Goal: Task Accomplishment & Management: Use online tool/utility

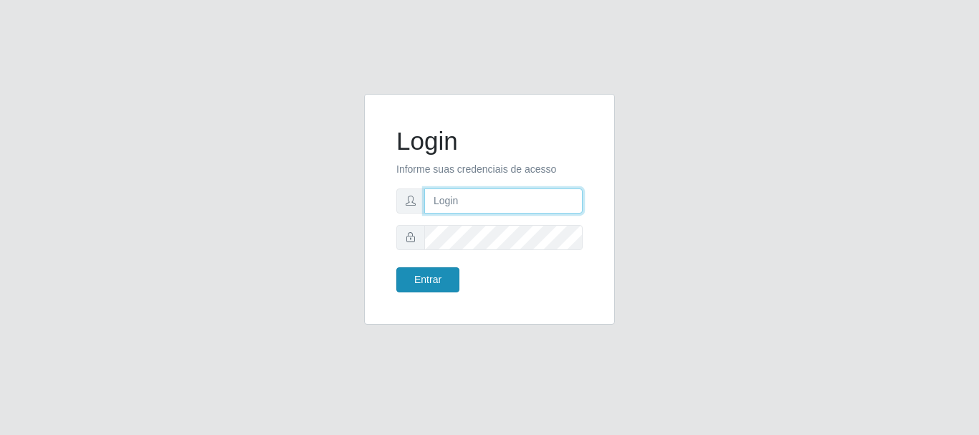
type input "elvis@casatudo"
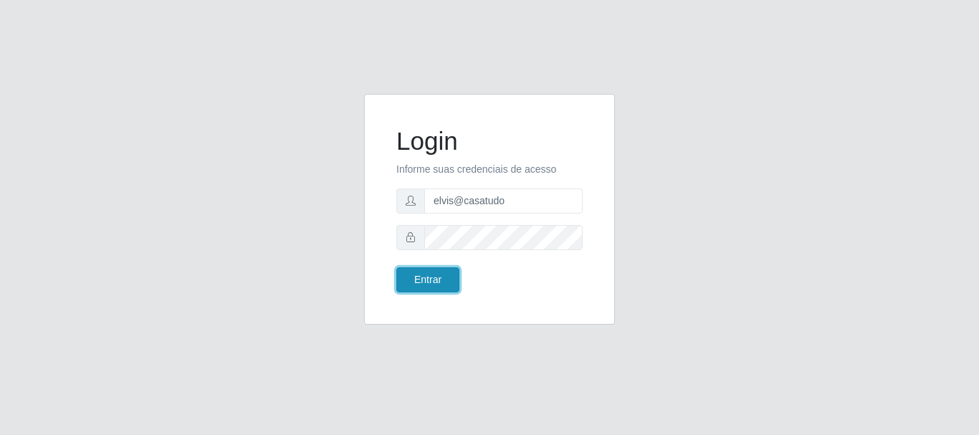
click at [432, 287] on button "Entrar" at bounding box center [427, 279] width 63 height 25
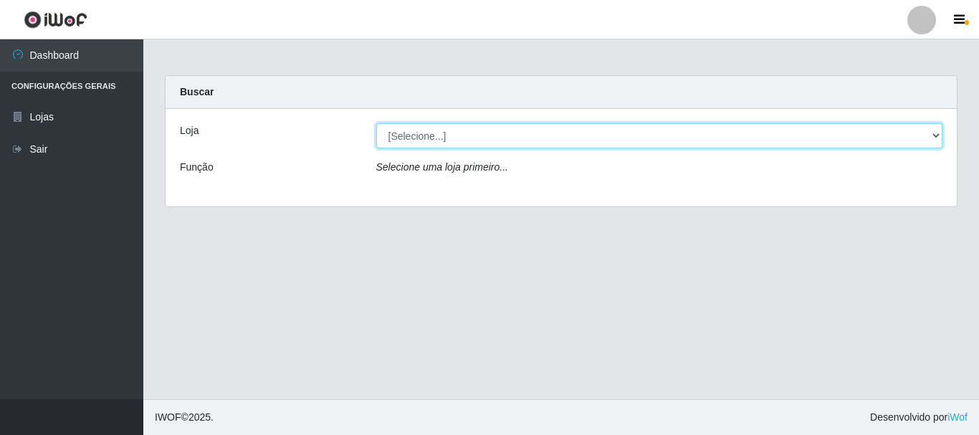
click at [407, 138] on select "[Selecione...] Casatudo BR" at bounding box center [659, 135] width 567 height 25
select select "197"
click at [376, 123] on select "[Selecione...] Casatudo BR" at bounding box center [659, 135] width 567 height 25
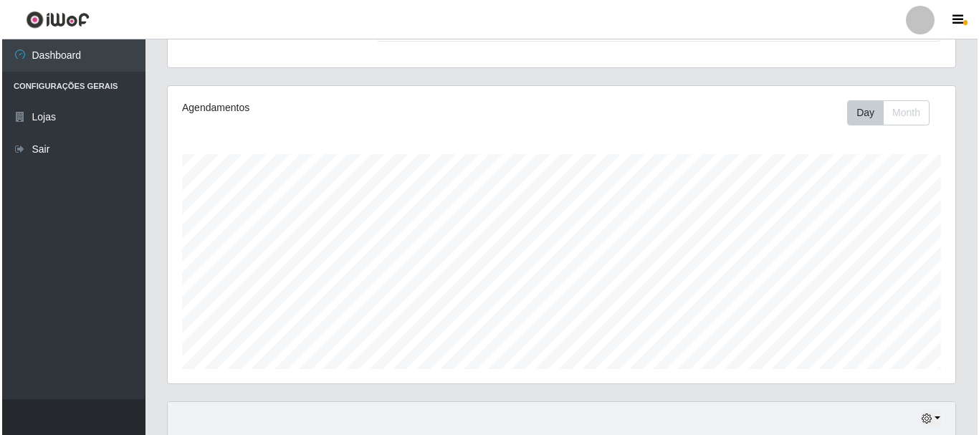
scroll to position [336, 0]
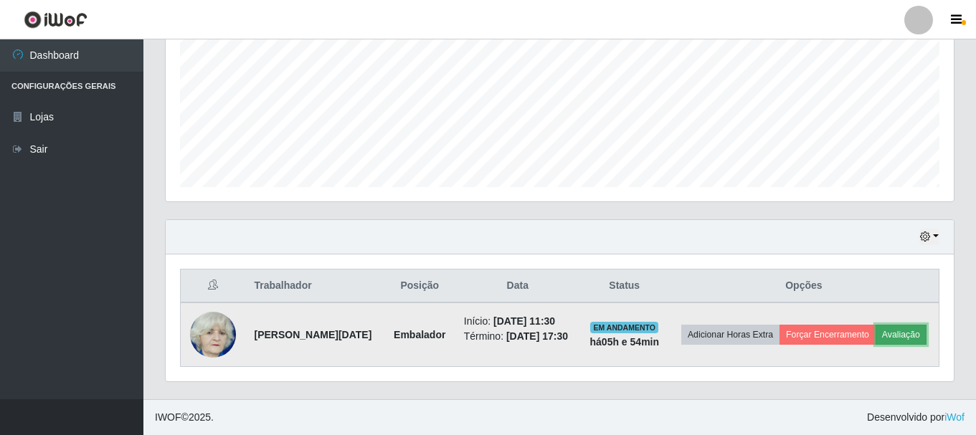
click at [875, 343] on button "Avaliação" at bounding box center [900, 335] width 51 height 20
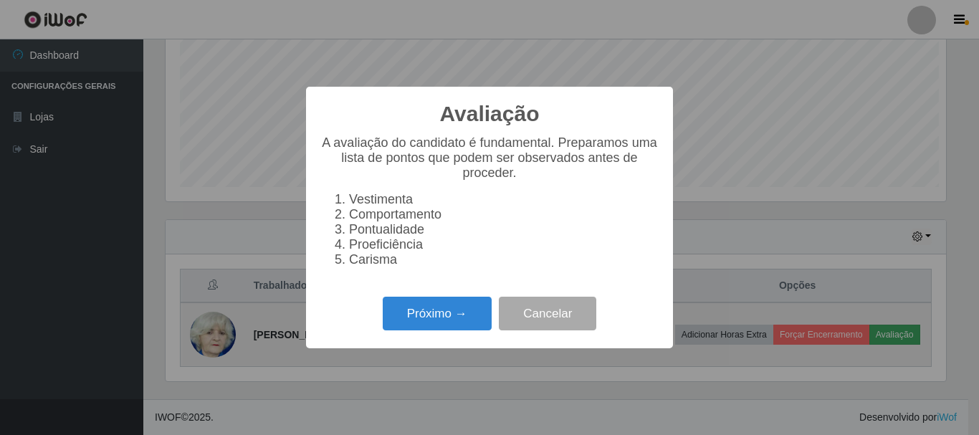
scroll to position [297, 781]
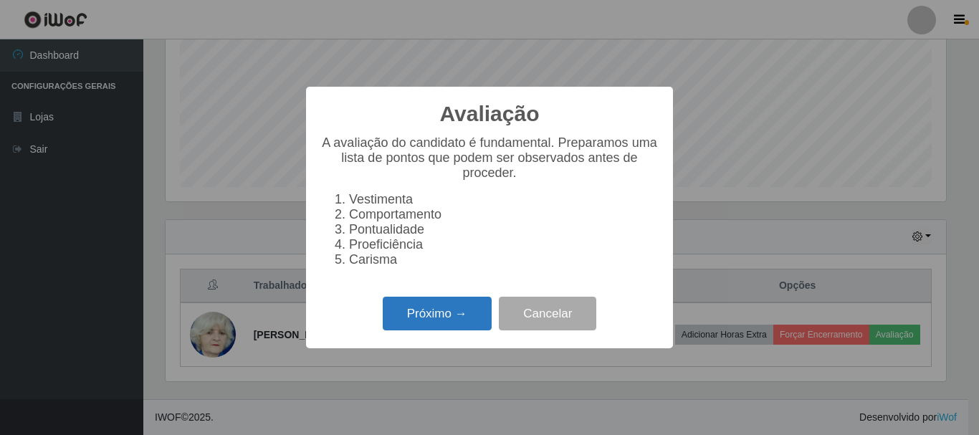
click at [414, 319] on button "Próximo →" at bounding box center [437, 314] width 109 height 34
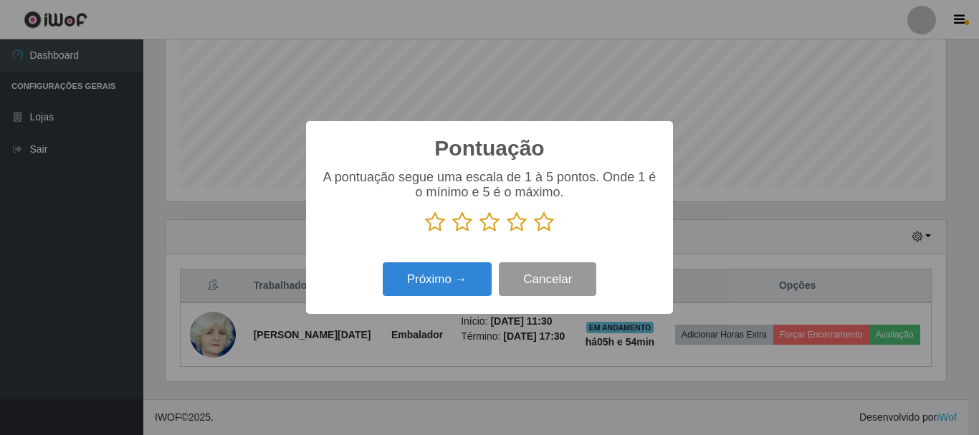
scroll to position [716523, 716040]
click at [536, 229] on icon at bounding box center [544, 222] width 20 height 22
click at [534, 233] on input "radio" at bounding box center [534, 233] width 0 height 0
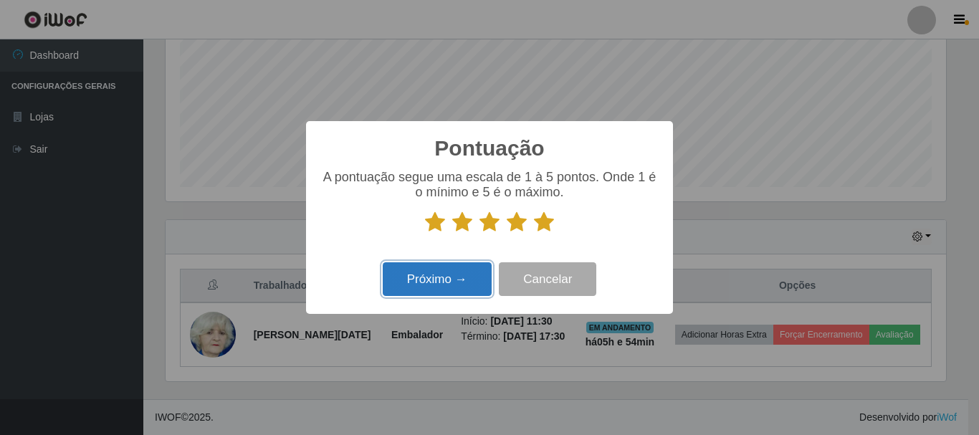
click at [464, 267] on button "Próximo →" at bounding box center [437, 279] width 109 height 34
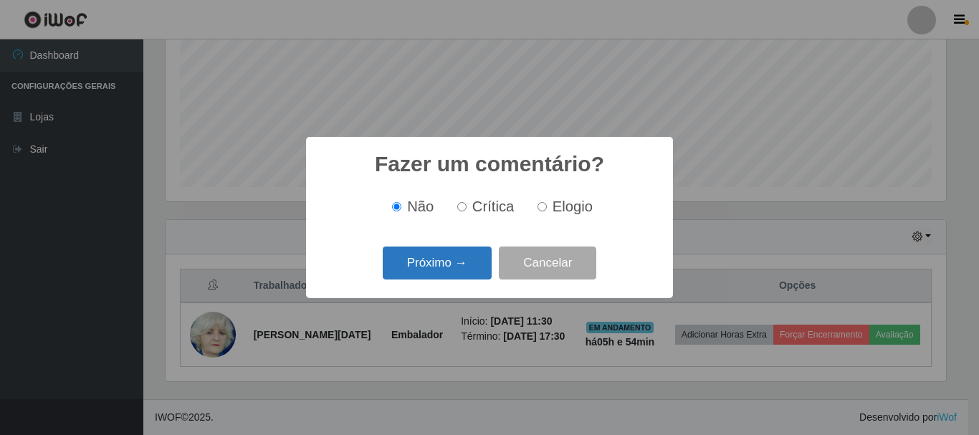
click at [457, 270] on button "Próximo →" at bounding box center [437, 264] width 109 height 34
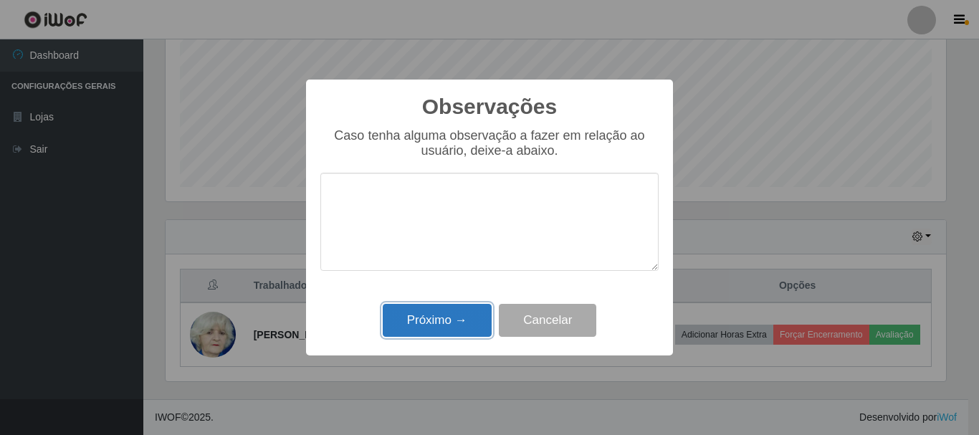
click at [452, 320] on button "Próximo →" at bounding box center [437, 321] width 109 height 34
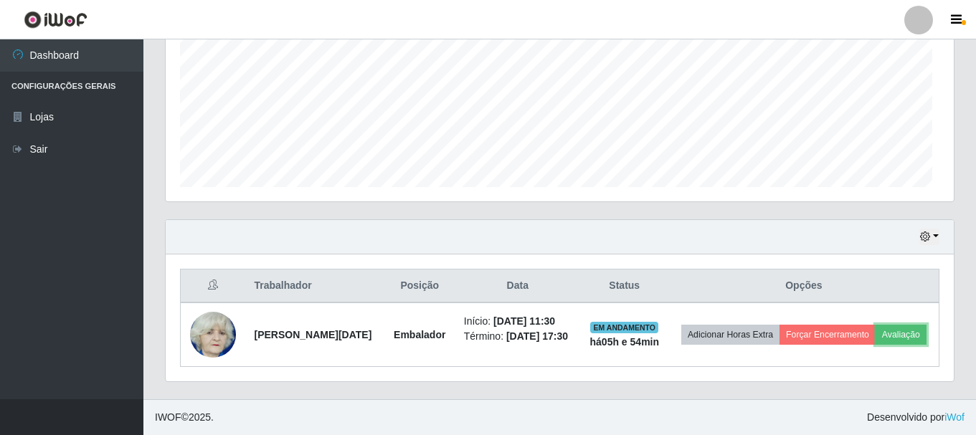
scroll to position [297, 788]
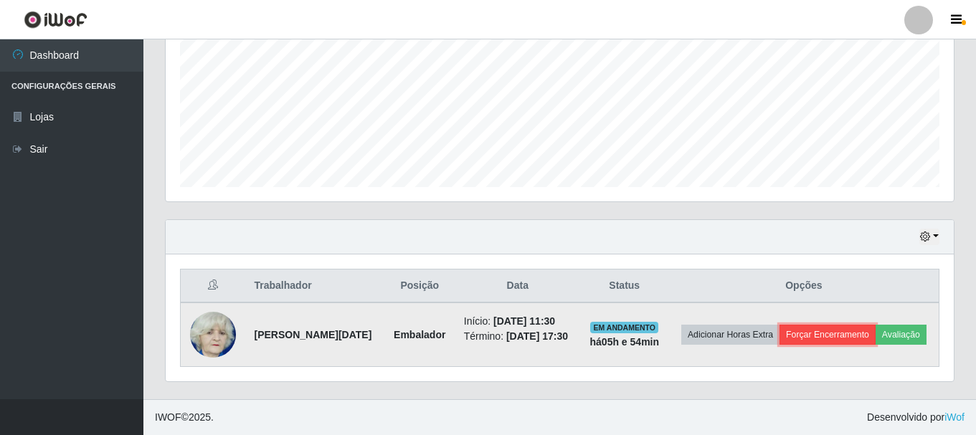
click at [865, 325] on button "Forçar Encerramento" at bounding box center [827, 335] width 96 height 20
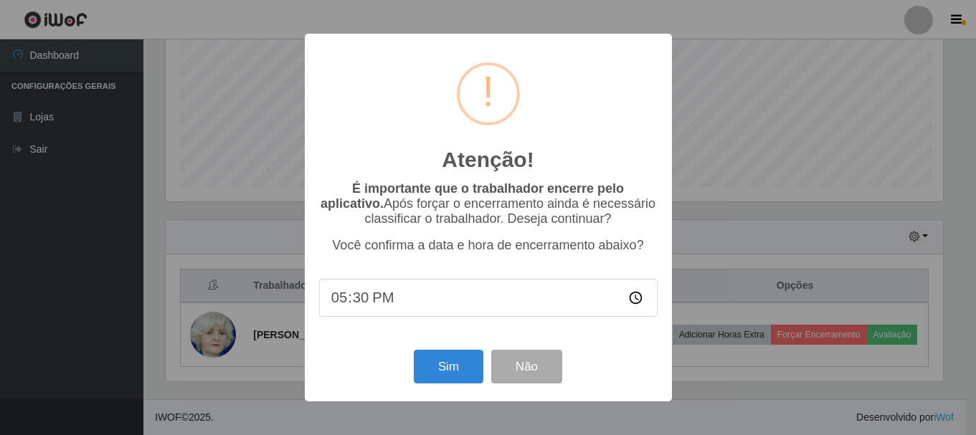
scroll to position [297, 781]
click at [443, 376] on button "Sim" at bounding box center [450, 367] width 70 height 34
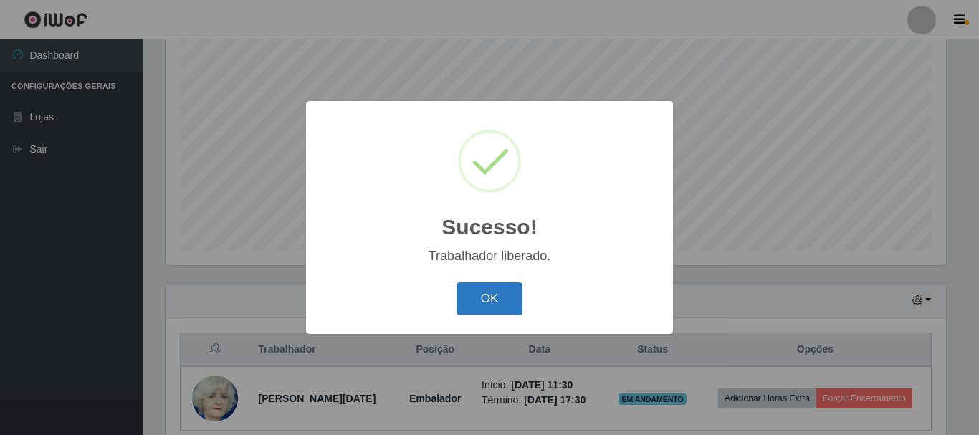
click at [492, 301] on button "OK" at bounding box center [490, 299] width 67 height 34
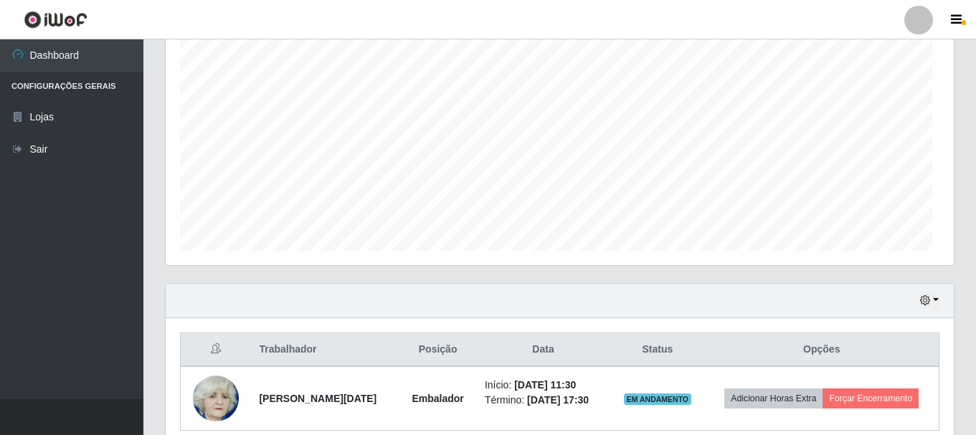
scroll to position [297, 788]
